Goal: Communication & Community: Answer question/provide support

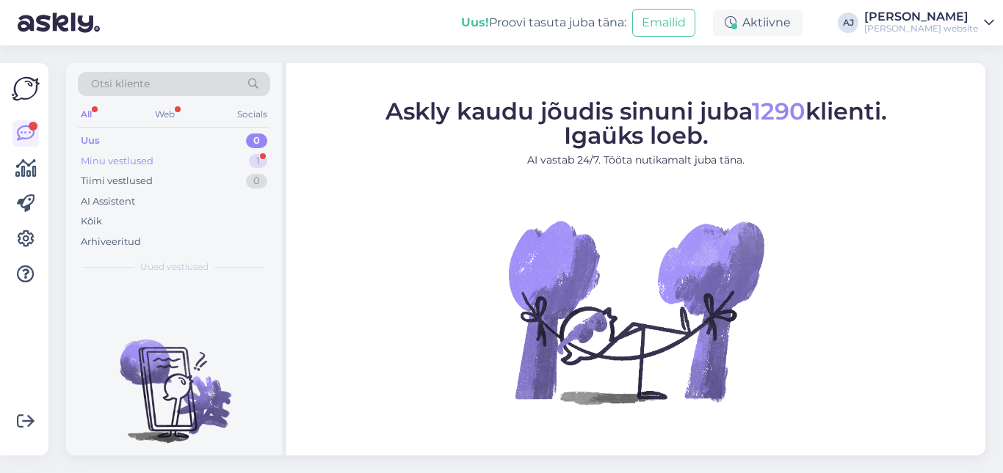
click at [133, 160] on div "Minu vestlused" at bounding box center [117, 161] width 73 height 15
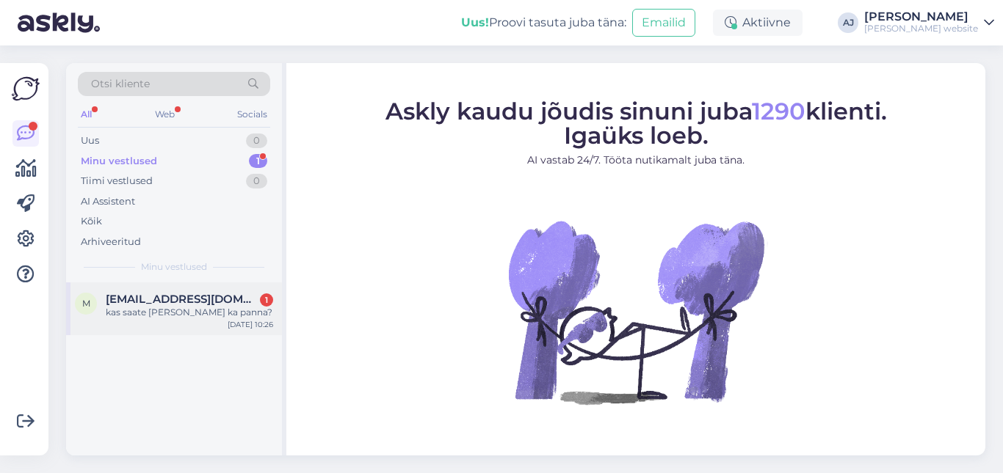
click at [142, 295] on span "[EMAIL_ADDRESS][DOMAIN_NAME]" at bounding box center [182, 299] width 153 height 13
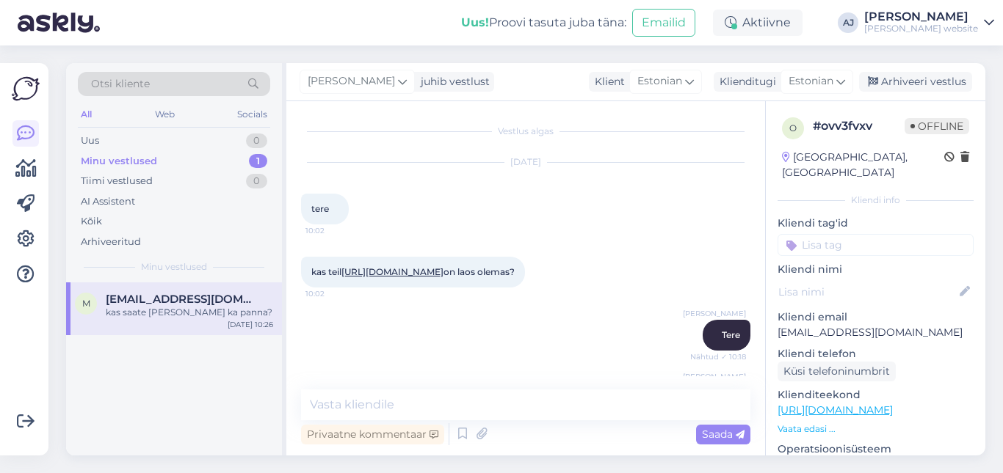
scroll to position [130, 0]
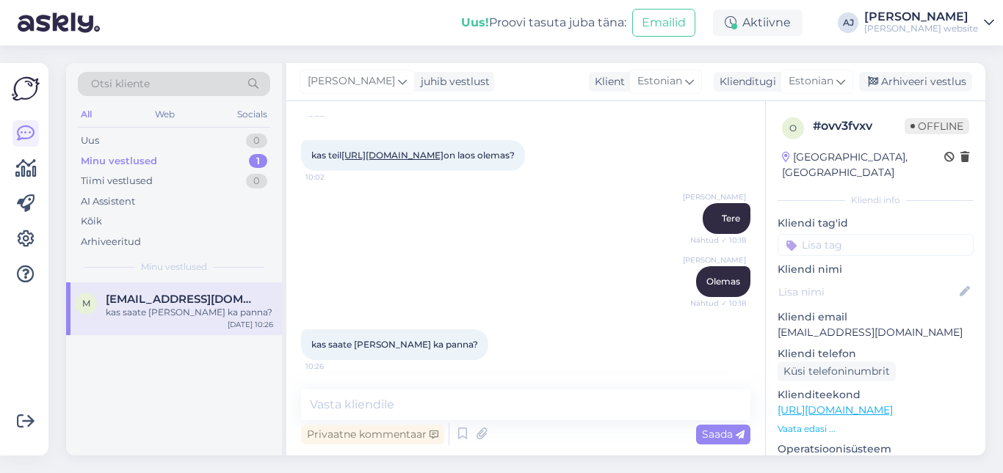
click at [443, 150] on link "[URL][DOMAIN_NAME]" at bounding box center [392, 155] width 102 height 11
click at [329, 404] on textarea at bounding box center [525, 405] width 449 height 31
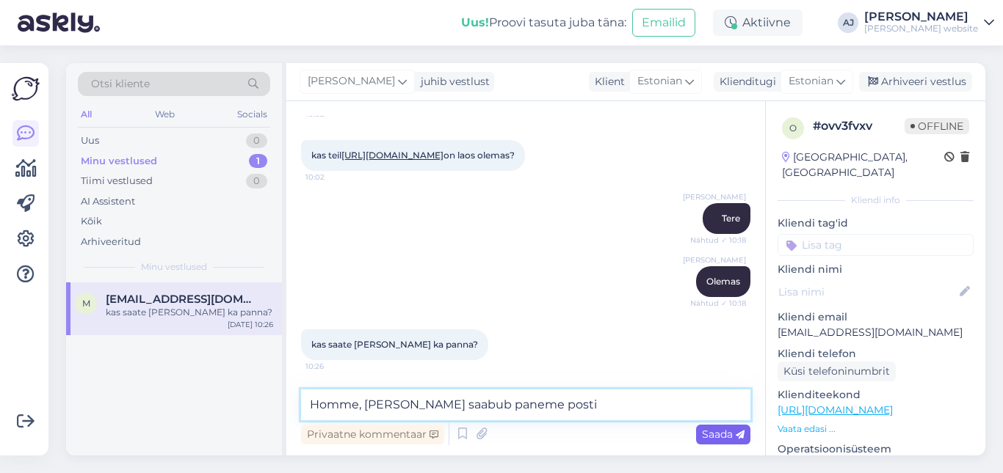
type textarea "Homme, [PERSON_NAME] saabub paneme posti"
click at [702, 432] on span "Saada" at bounding box center [723, 434] width 43 height 13
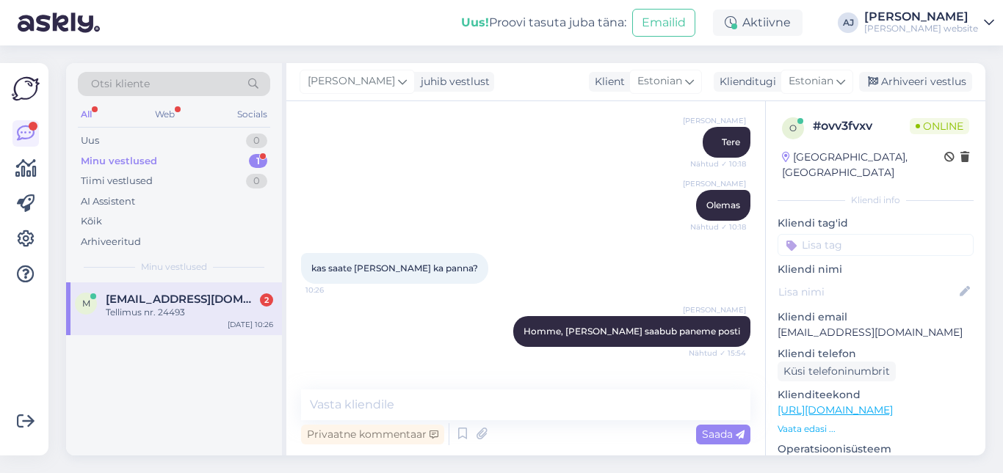
scroll to position [319, 0]
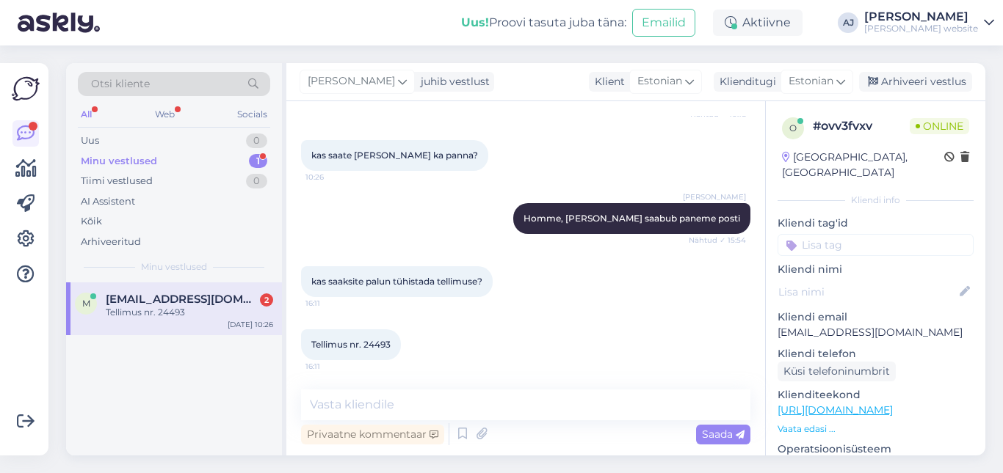
click at [175, 299] on span "[EMAIL_ADDRESS][DOMAIN_NAME]" at bounding box center [182, 299] width 153 height 13
click at [329, 404] on textarea at bounding box center [525, 405] width 449 height 31
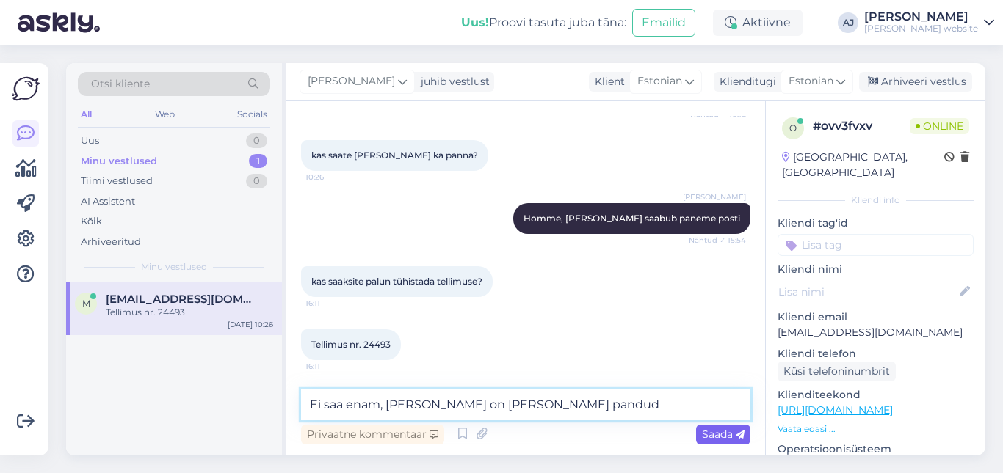
type textarea "Ei saa enam, [PERSON_NAME] on [PERSON_NAME] pandud"
click at [720, 434] on span "Saada" at bounding box center [723, 434] width 43 height 13
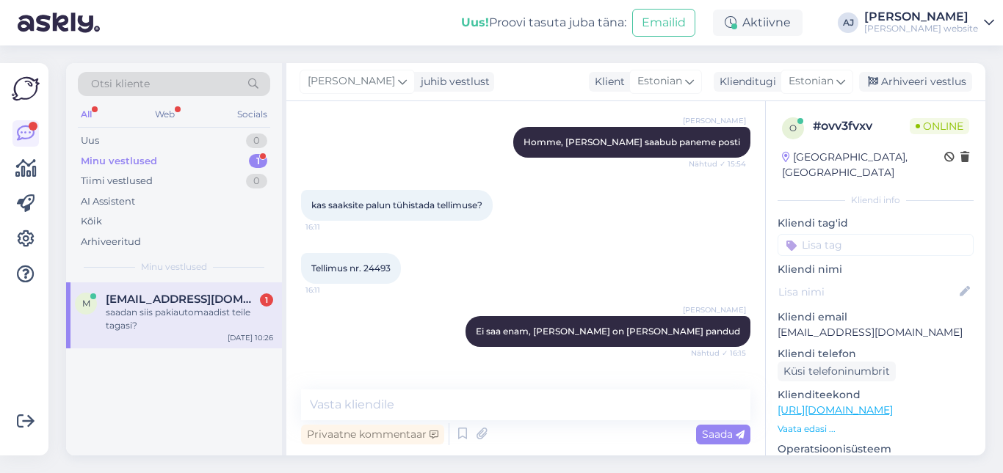
scroll to position [446, 0]
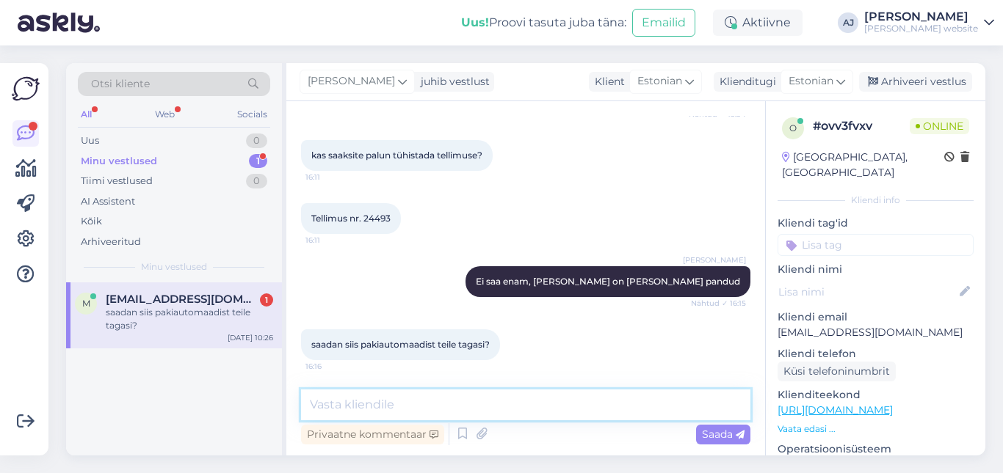
click at [316, 402] on textarea at bounding box center [525, 405] width 449 height 31
type textarea "Tagastamisel rakendub käsitlustasu 50€"
click at [721, 433] on span "Saada" at bounding box center [723, 434] width 43 height 13
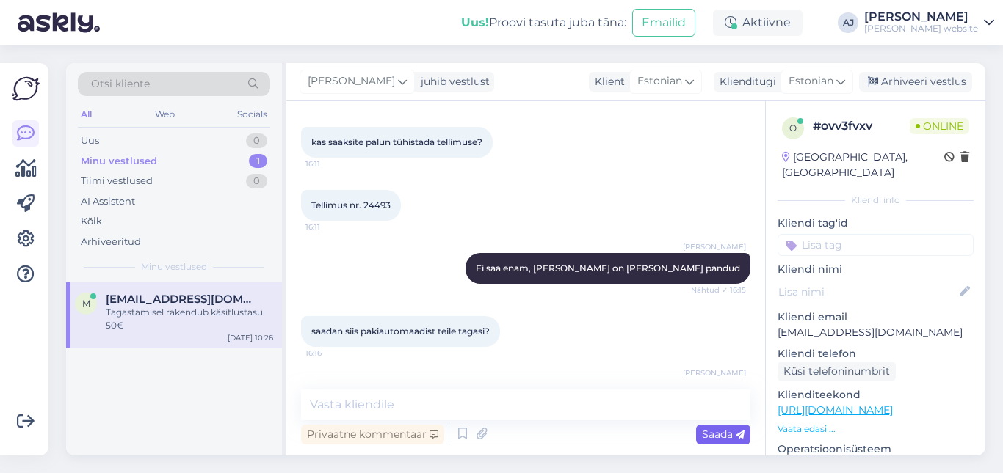
scroll to position [509, 0]
